Goal: Information Seeking & Learning: Learn about a topic

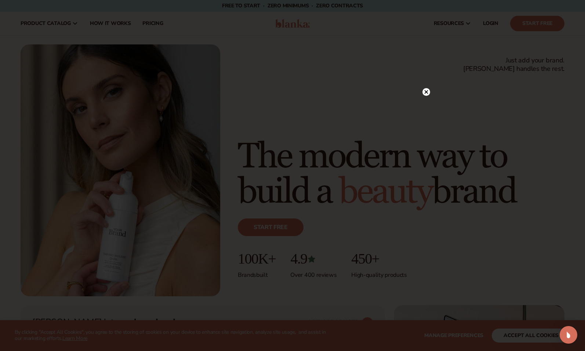
click at [426, 91] on circle at bounding box center [427, 92] width 8 height 8
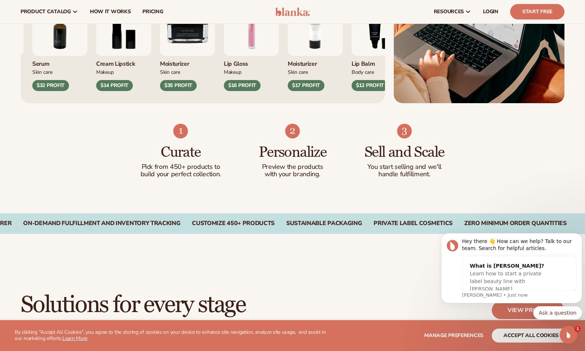
scroll to position [370, 0]
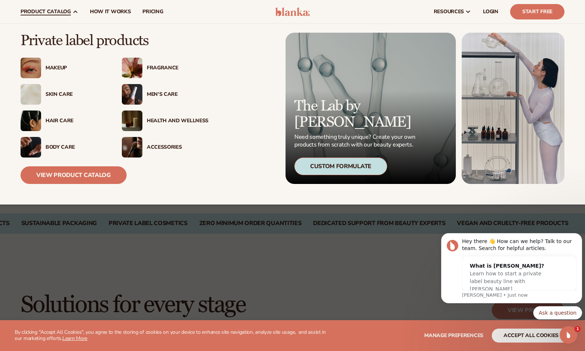
click at [62, 91] on div "Skin Care" at bounding box center [77, 94] width 62 height 6
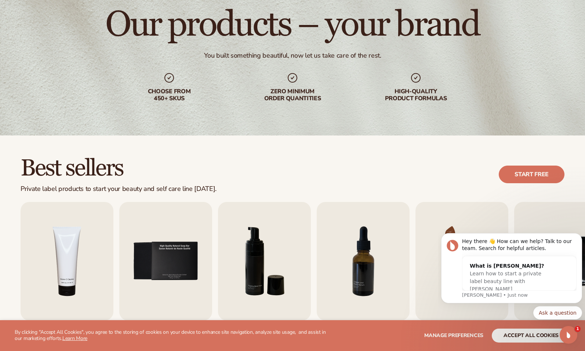
scroll to position [63, 0]
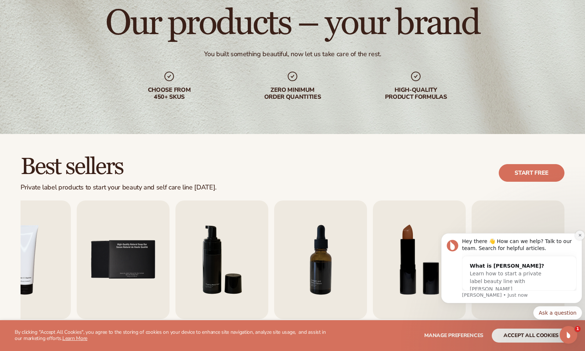
click at [581, 237] on icon "Dismiss notification" at bounding box center [580, 235] width 4 height 4
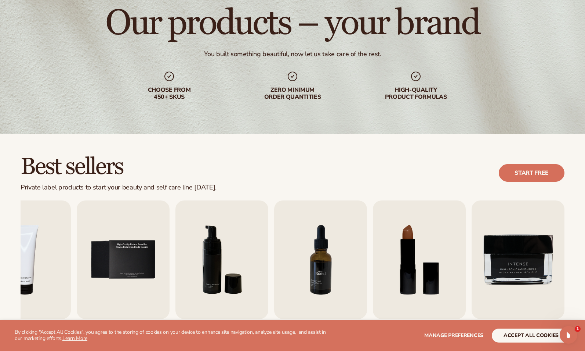
click at [319, 267] on img "7 / 9" at bounding box center [320, 259] width 93 height 119
click at [503, 332] on button "accept all cookies" at bounding box center [531, 336] width 79 height 14
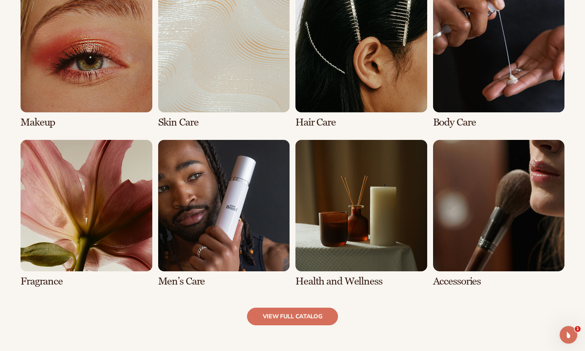
scroll to position [576, 0]
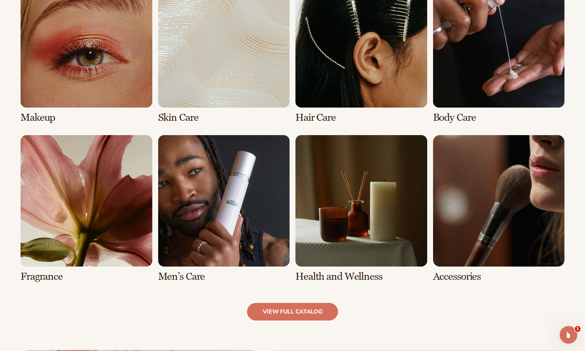
click at [326, 192] on link "7 / 8" at bounding box center [362, 208] width 132 height 147
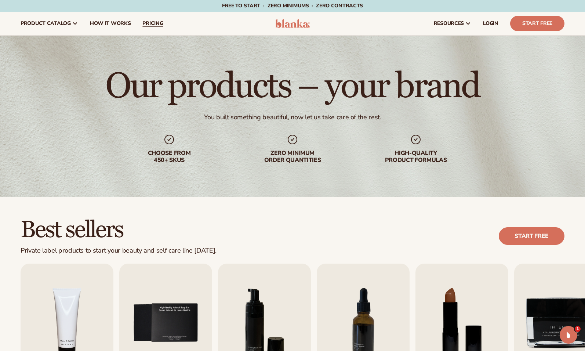
click at [157, 24] on span "pricing" at bounding box center [152, 24] width 21 height 6
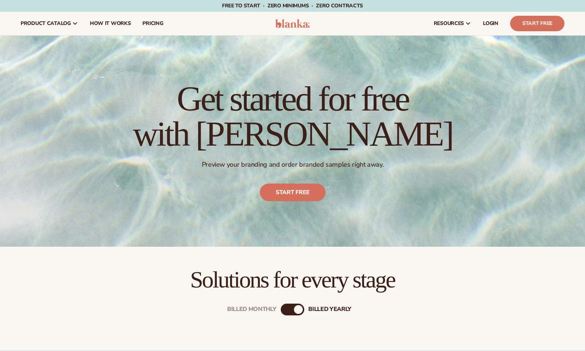
click at [227, 117] on h1 "Get started for free with Blanka" at bounding box center [293, 116] width 320 height 70
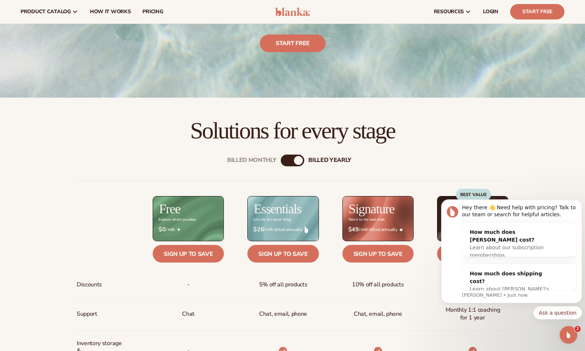
scroll to position [142, 0]
